Goal: Transaction & Acquisition: Purchase product/service

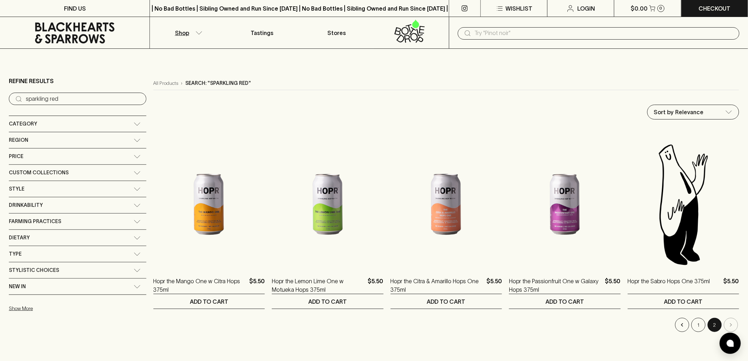
click at [48, 120] on div "Category" at bounding box center [71, 124] width 125 height 9
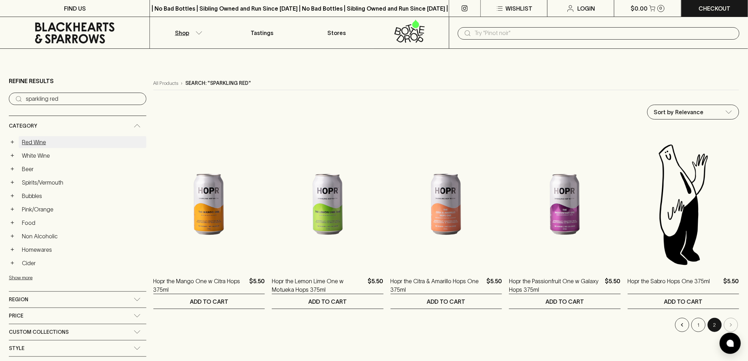
click at [43, 140] on link "Red Wine" at bounding box center [83, 142] width 128 height 12
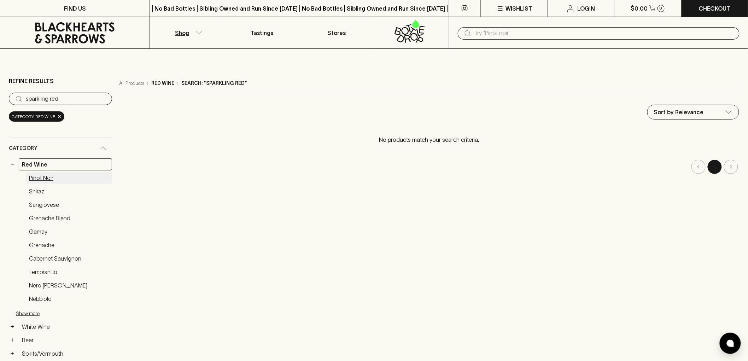
click at [47, 178] on link "Pinot Noir" at bounding box center [69, 178] width 86 height 12
drag, startPoint x: 12, startPoint y: 163, endPoint x: 16, endPoint y: 160, distance: 4.3
click at [12, 163] on button "−" at bounding box center [12, 164] width 7 height 7
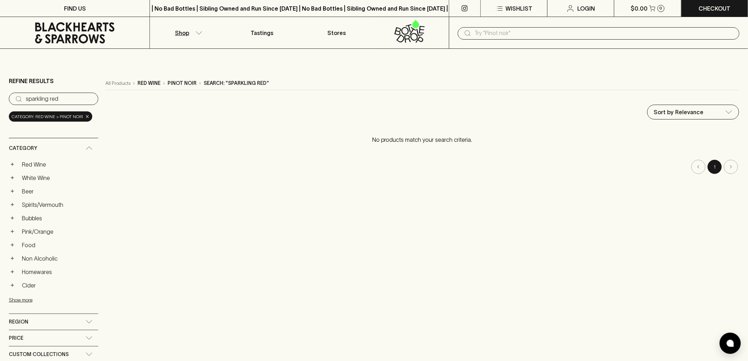
click at [86, 117] on span "×" at bounding box center [87, 116] width 4 height 7
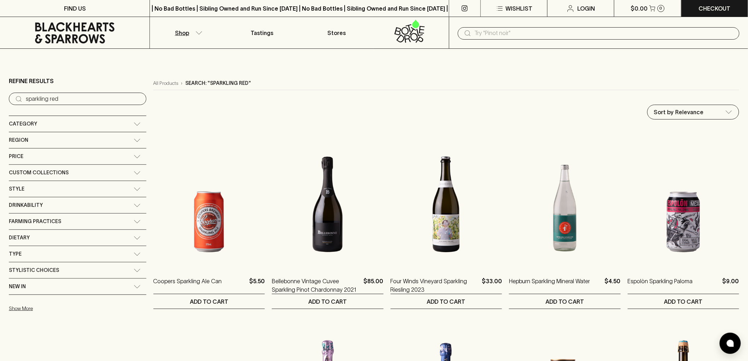
click at [73, 122] on div "Category" at bounding box center [71, 124] width 125 height 9
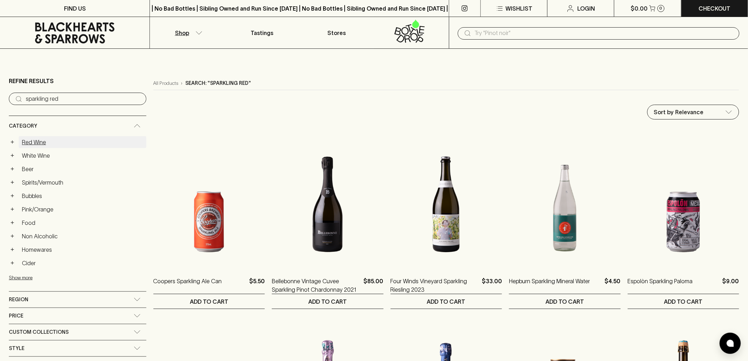
click at [31, 142] on link "Red Wine" at bounding box center [83, 142] width 128 height 12
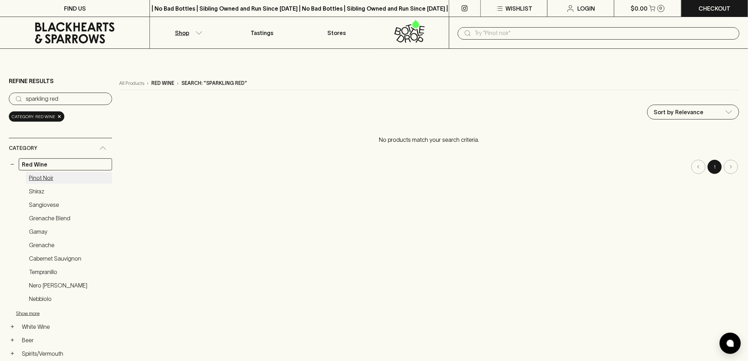
click at [56, 174] on link "Pinot Noir" at bounding box center [69, 178] width 86 height 12
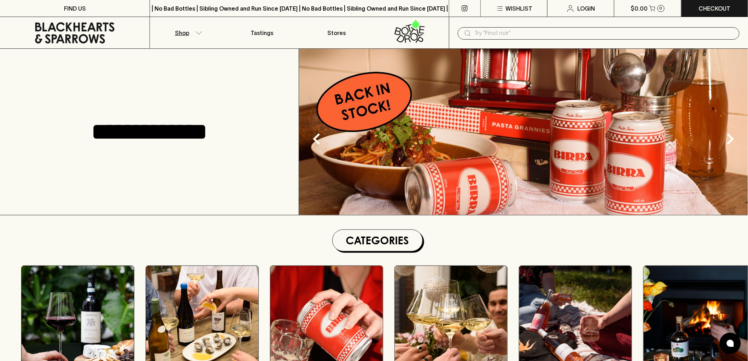
click at [185, 27] on button "Shop" at bounding box center [187, 32] width 75 height 31
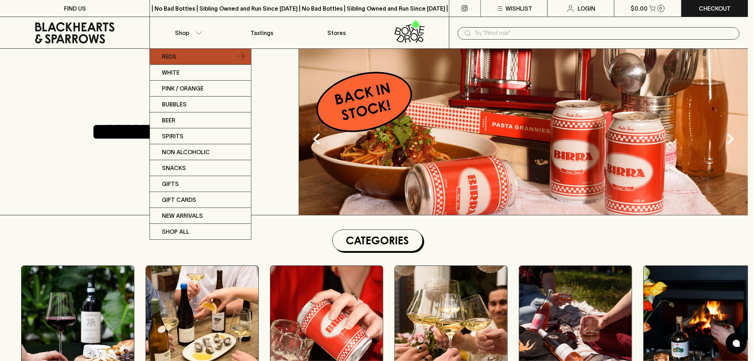
click at [175, 56] on p "Reds" at bounding box center [169, 56] width 14 height 8
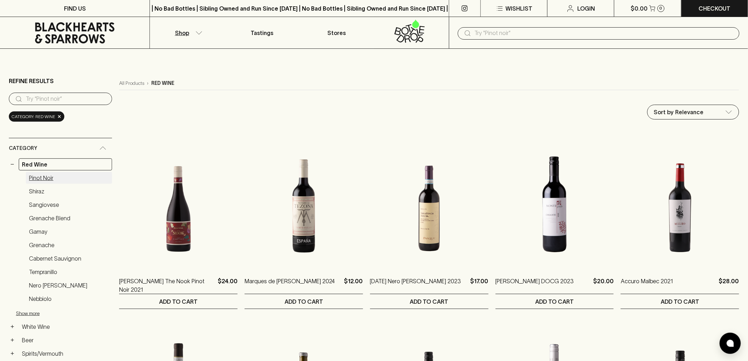
click at [50, 176] on link "Pinot Noir" at bounding box center [69, 178] width 86 height 12
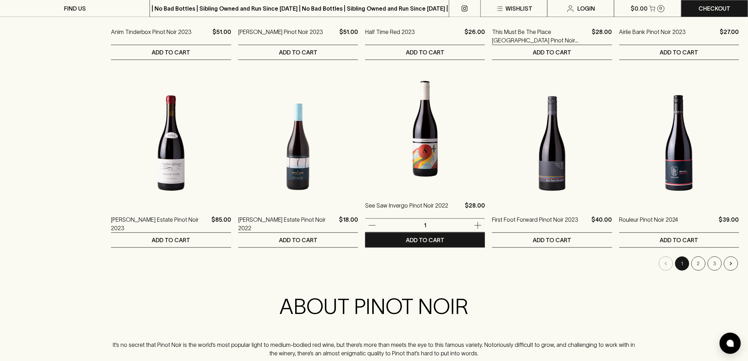
scroll to position [628, 0]
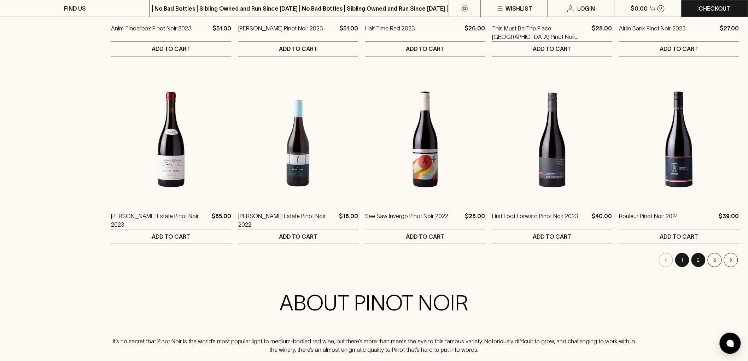
click at [700, 261] on button "2" at bounding box center [699, 260] width 14 height 14
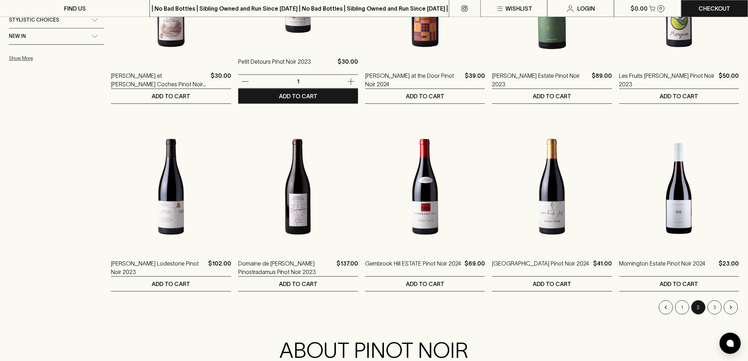
scroll to position [628, 0]
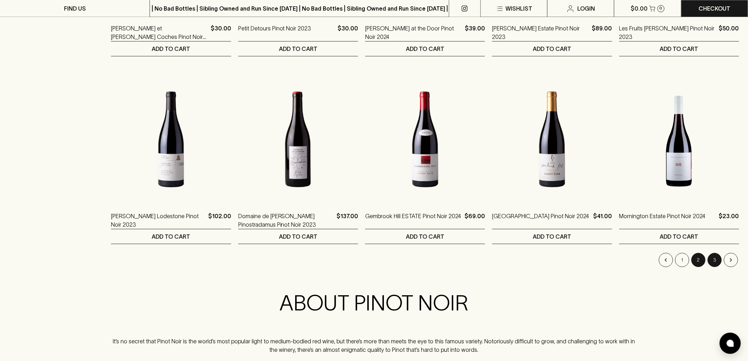
click at [712, 260] on button "3" at bounding box center [715, 260] width 14 height 14
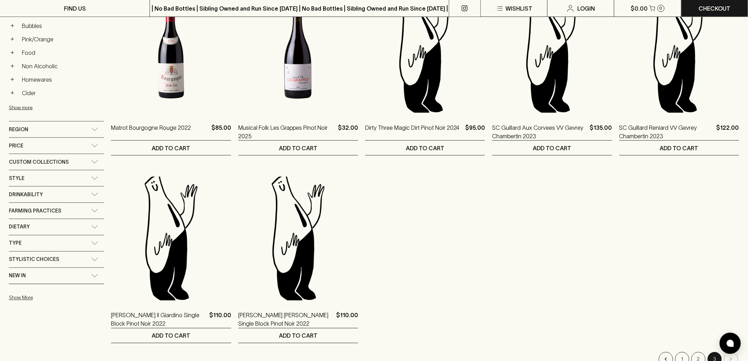
scroll to position [275, 0]
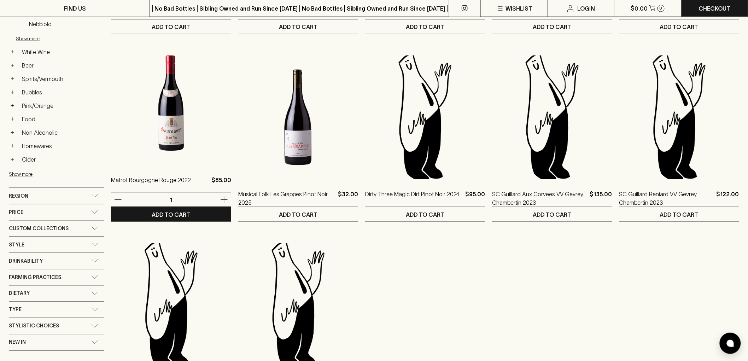
click at [172, 128] on img at bounding box center [171, 103] width 120 height 124
